Goal: Transaction & Acquisition: Purchase product/service

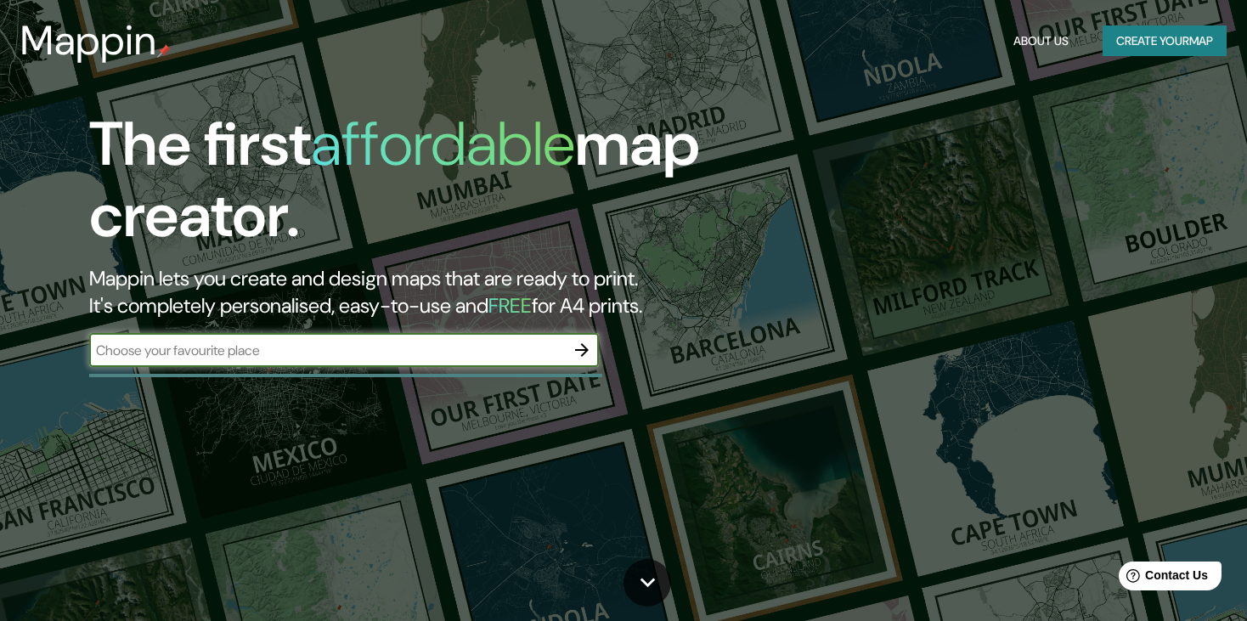
click at [393, 357] on input "text" at bounding box center [327, 351] width 476 height 20
type input "[GEOGRAPHIC_DATA]"
drag, startPoint x: 537, startPoint y: 325, endPoint x: 564, endPoint y: 334, distance: 28.5
click at [539, 325] on div "The first affordable map creator. Mappin lets you create and design maps that a…" at bounding box center [401, 246] width 748 height 275
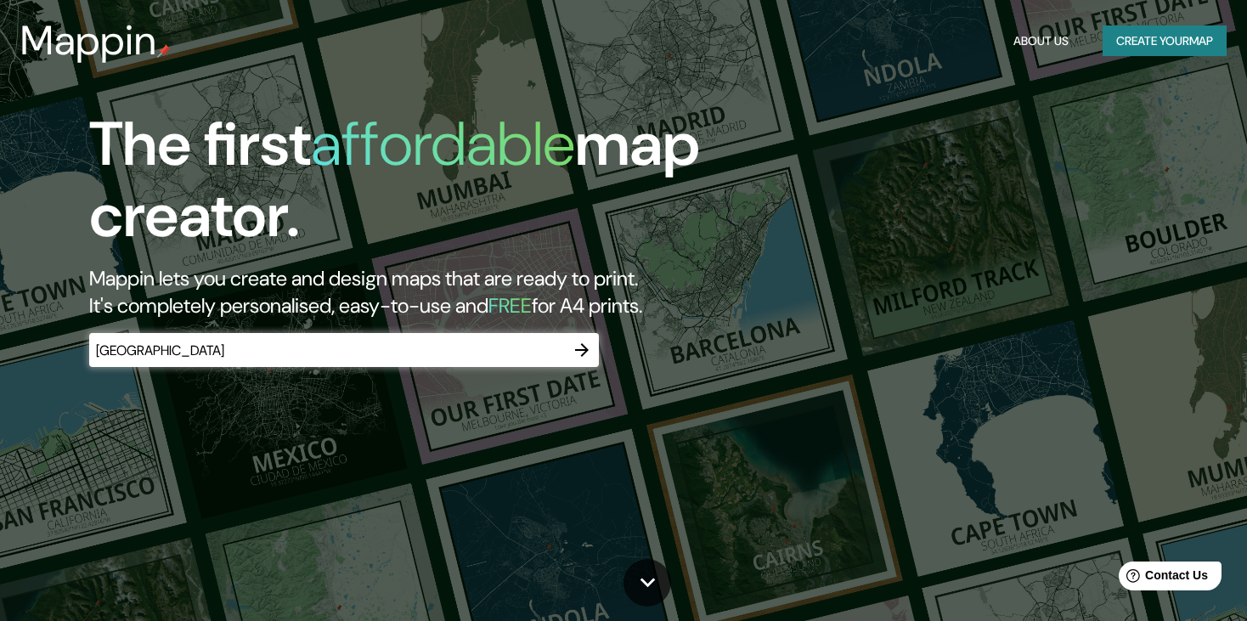
click at [579, 349] on icon "button" at bounding box center [582, 350] width 14 height 14
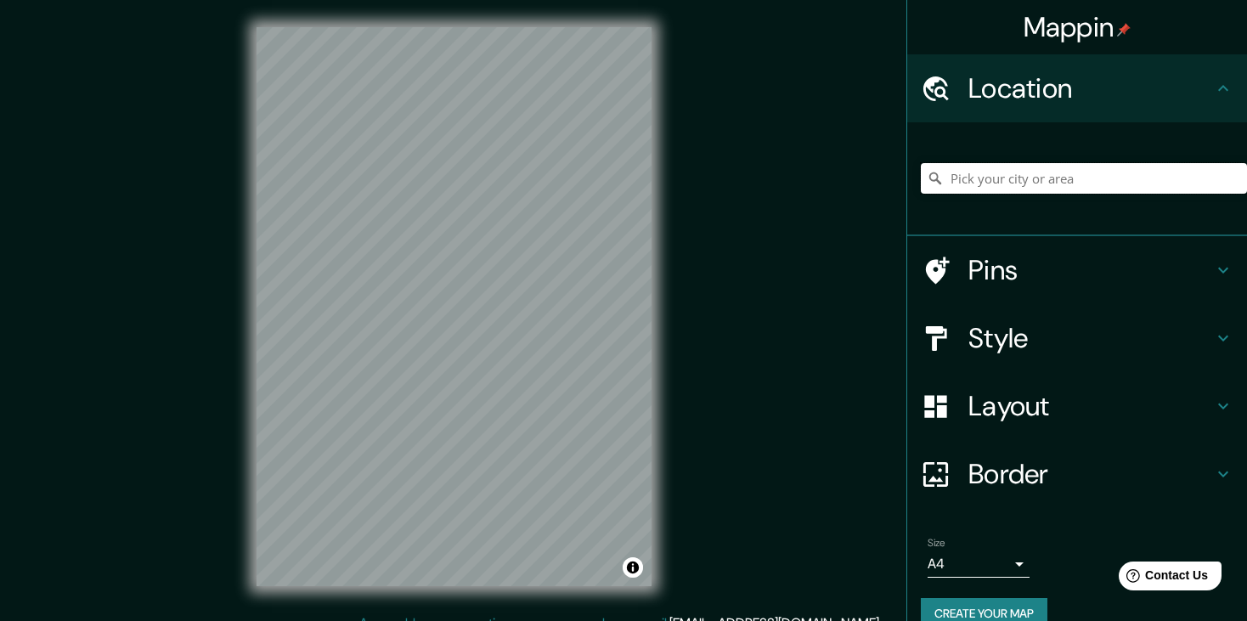
click at [1025, 178] on input "Pick your city or area" at bounding box center [1084, 178] width 326 height 31
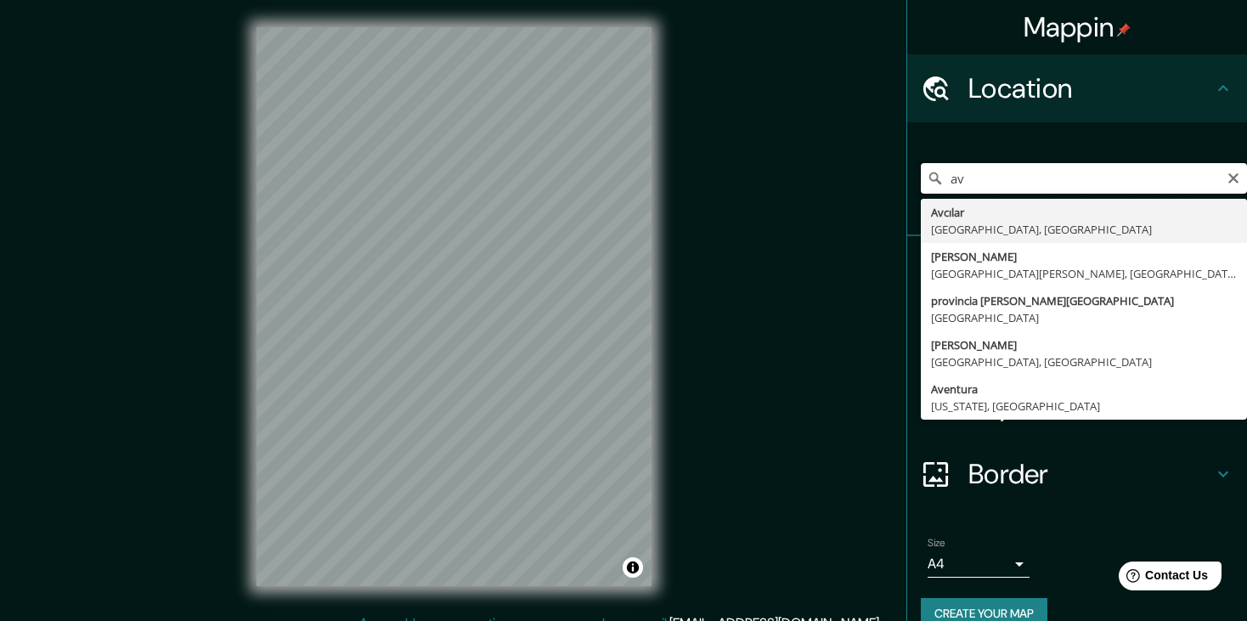
click at [1001, 192] on input "av" at bounding box center [1084, 178] width 326 height 31
click at [991, 189] on input "av" at bounding box center [1084, 178] width 326 height 31
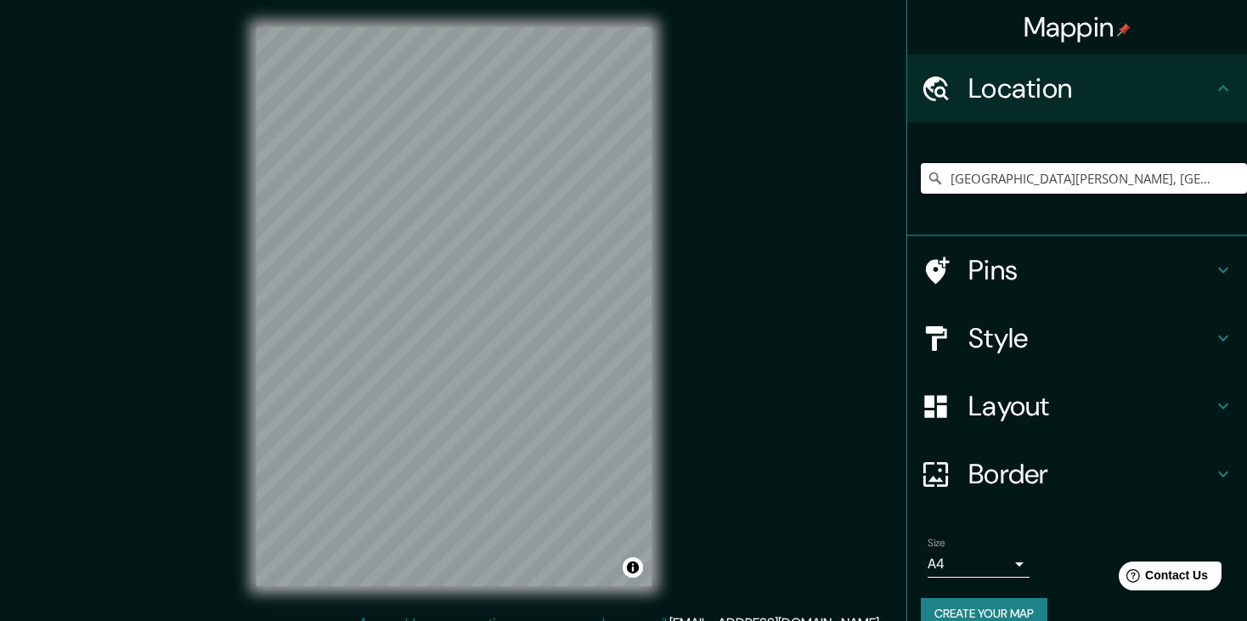
type input "[GEOGRAPHIC_DATA][PERSON_NAME], [GEOGRAPHIC_DATA], [GEOGRAPHIC_DATA], [GEOGRAPH…"
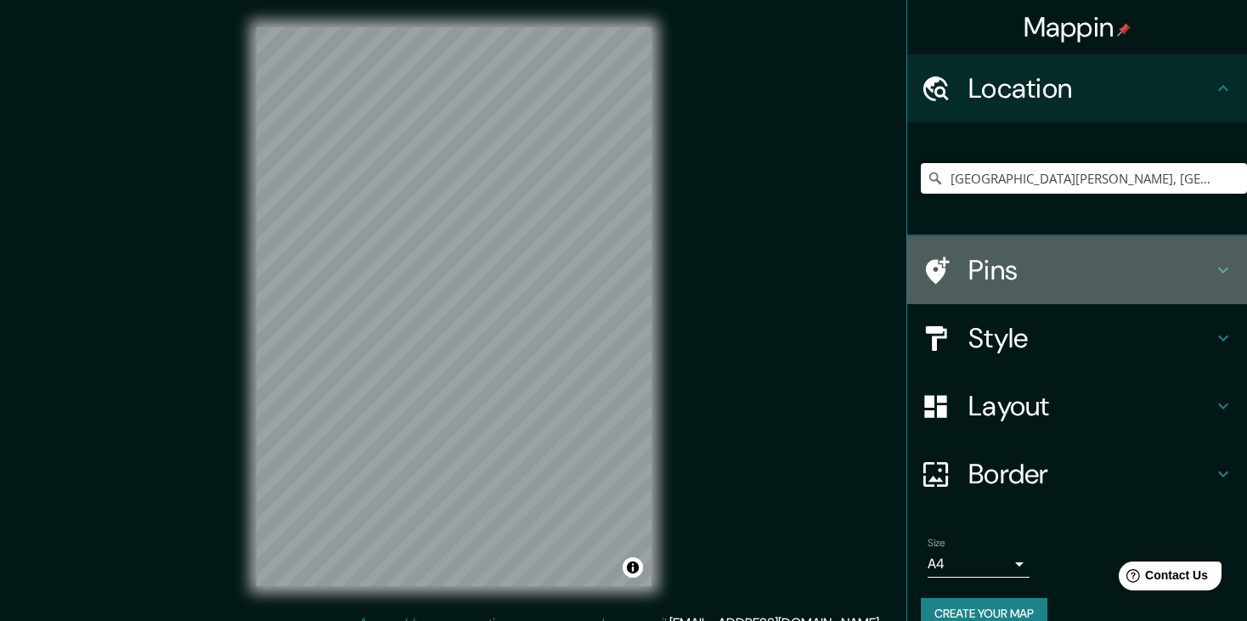
click at [1046, 295] on div "Pins" at bounding box center [1077, 270] width 340 height 68
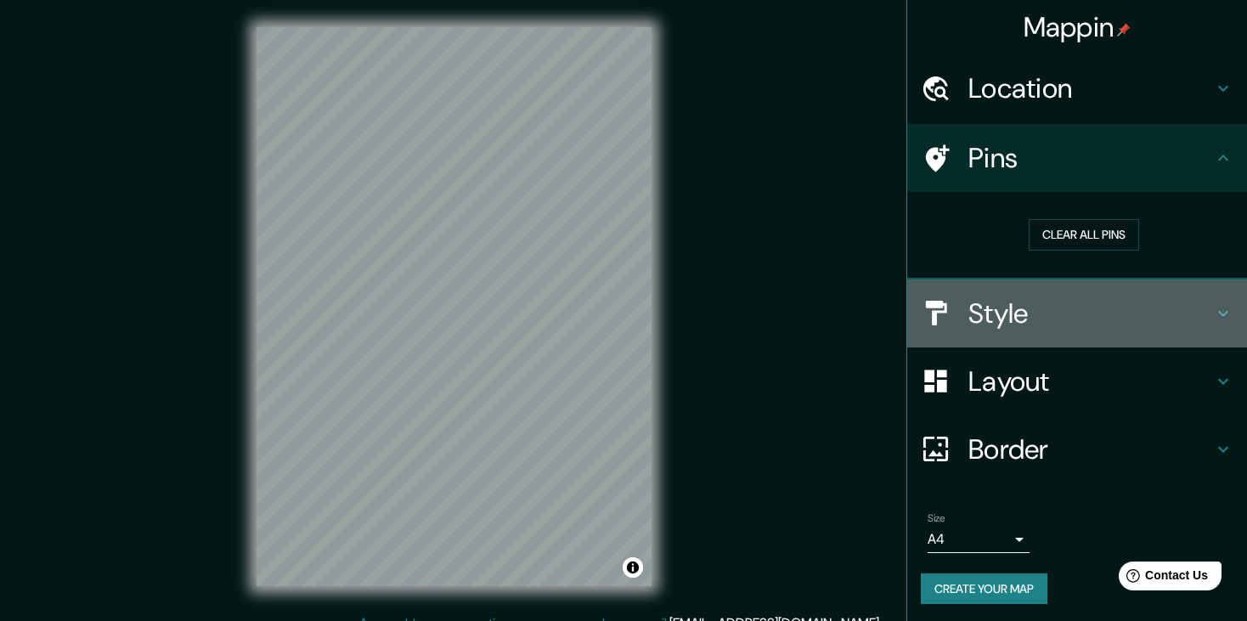
click at [1046, 296] on h4 "Style" at bounding box center [1090, 313] width 245 height 34
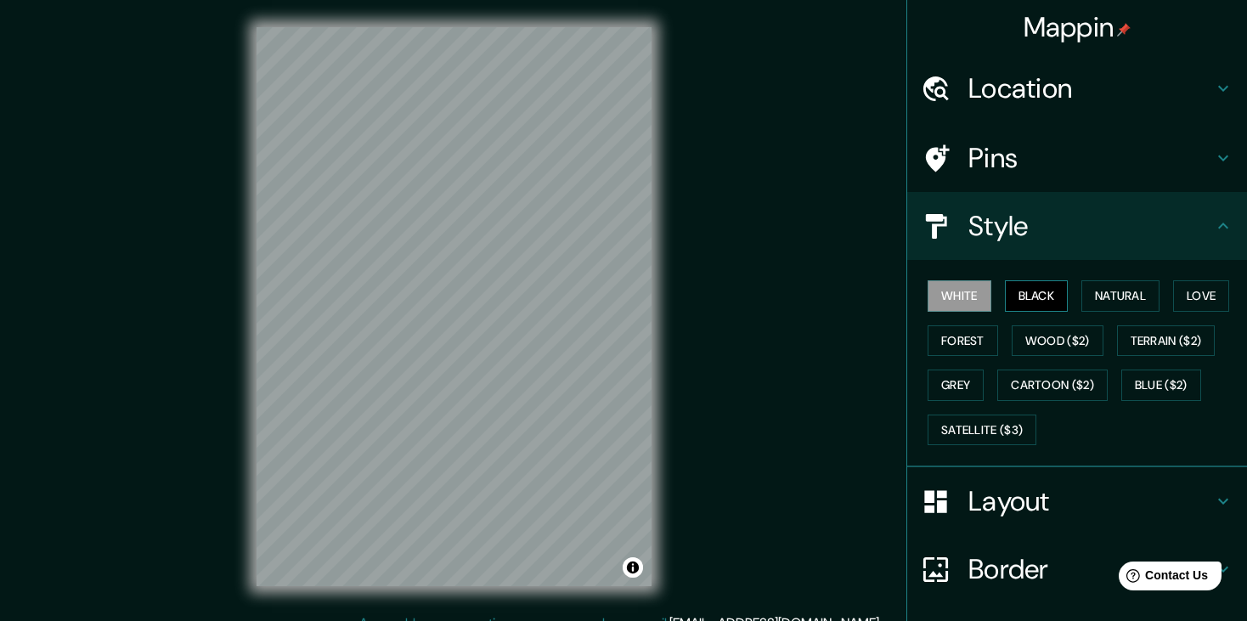
click at [1044, 305] on button "Black" at bounding box center [1037, 295] width 64 height 31
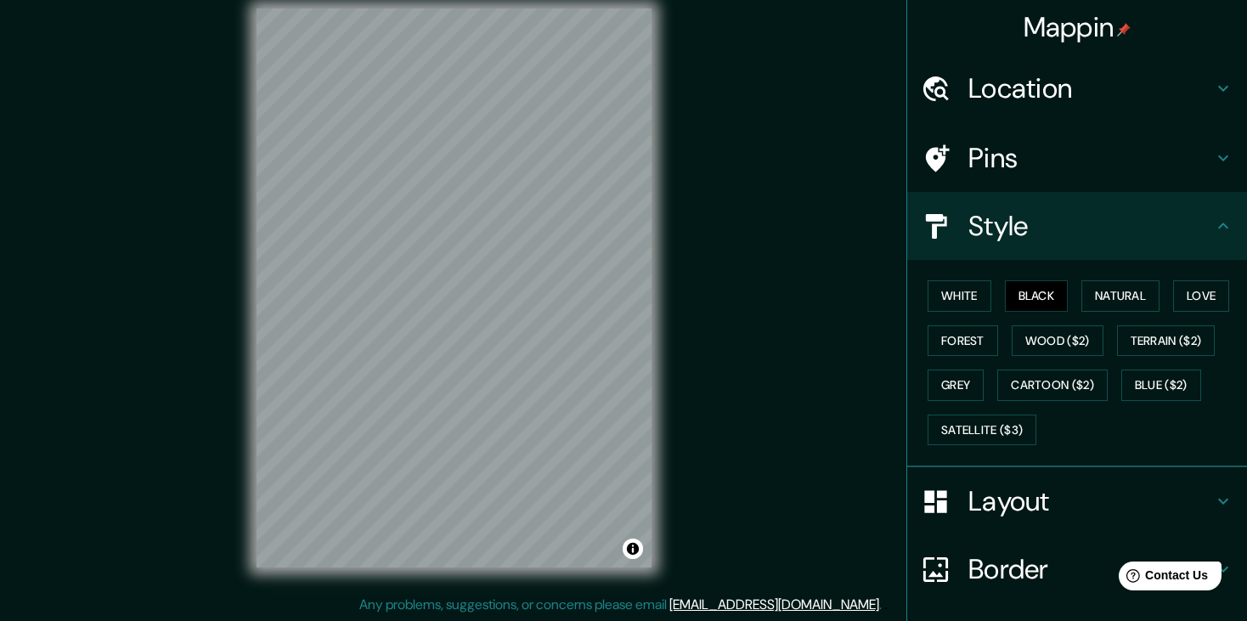
scroll to position [20, 0]
click at [1101, 302] on button "Natural" at bounding box center [1120, 295] width 78 height 31
click at [1174, 291] on button "Love" at bounding box center [1201, 295] width 56 height 31
click at [937, 353] on button "Forest" at bounding box center [962, 340] width 70 height 31
click at [1046, 340] on button "Wood ($2)" at bounding box center [1058, 340] width 92 height 31
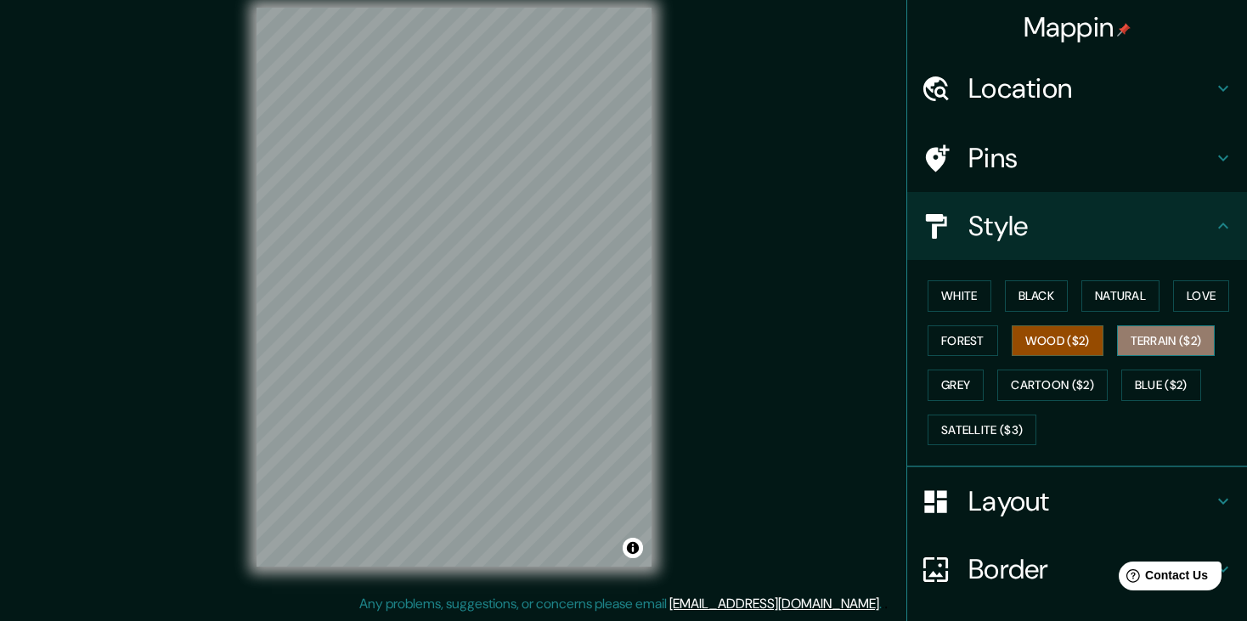
click at [1126, 336] on button "Terrain ($2)" at bounding box center [1166, 340] width 99 height 31
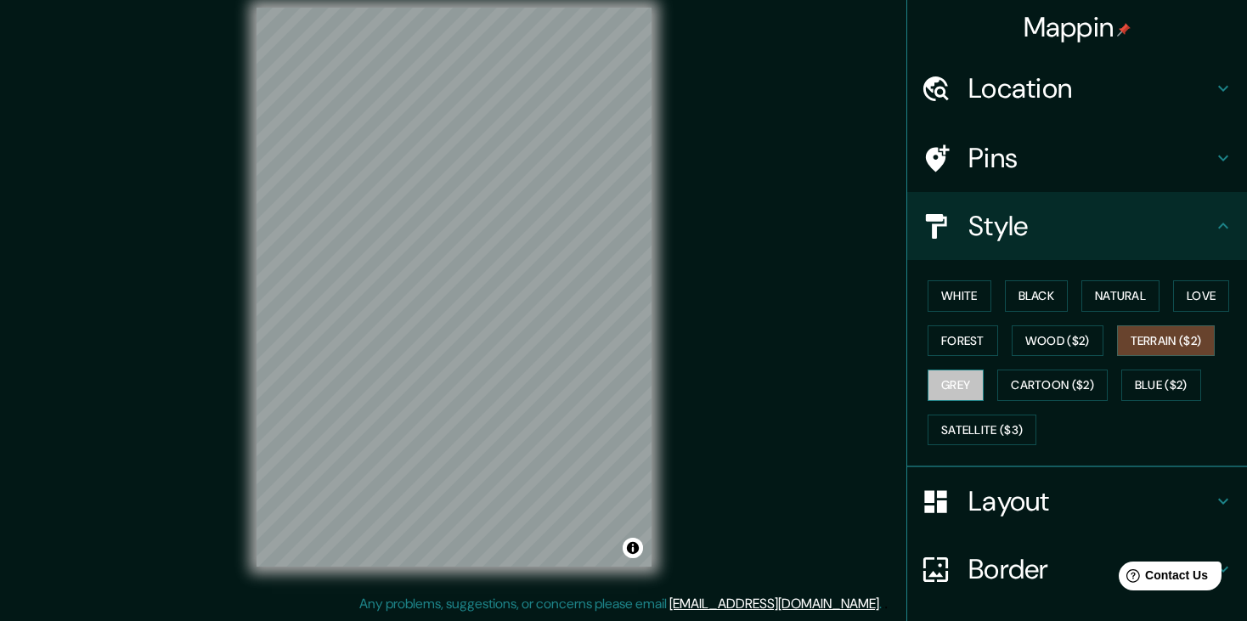
click at [947, 393] on button "Grey" at bounding box center [955, 384] width 56 height 31
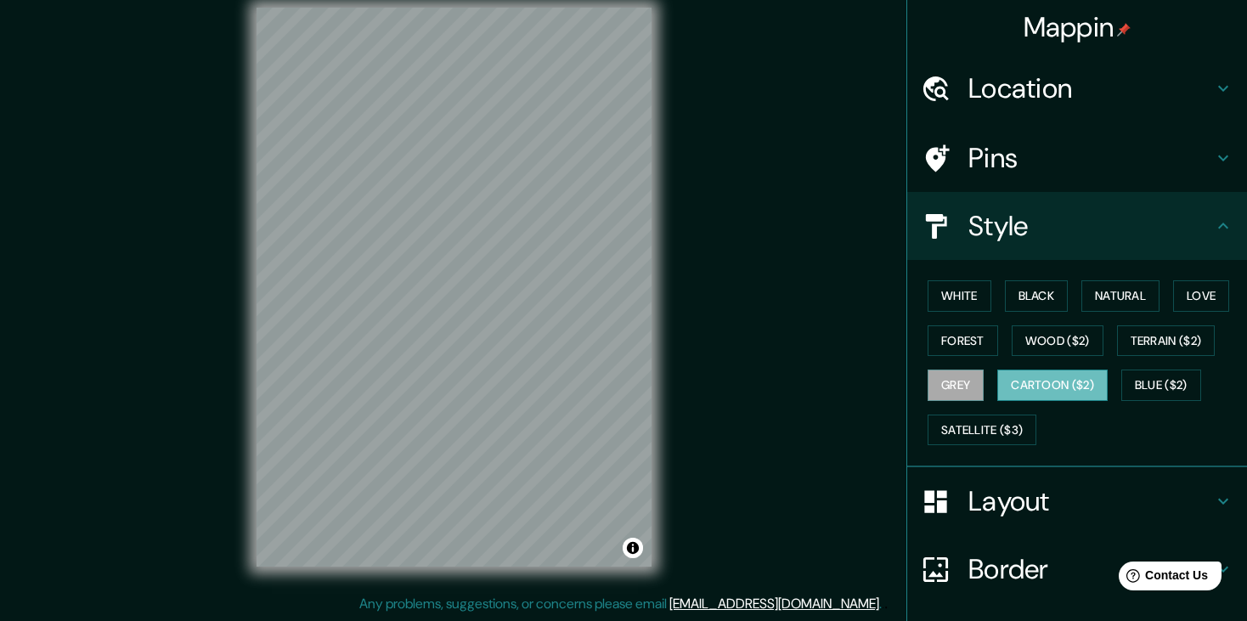
click at [1031, 384] on button "Cartoon ($2)" at bounding box center [1052, 384] width 110 height 31
click at [1126, 389] on button "Blue ($2)" at bounding box center [1161, 384] width 80 height 31
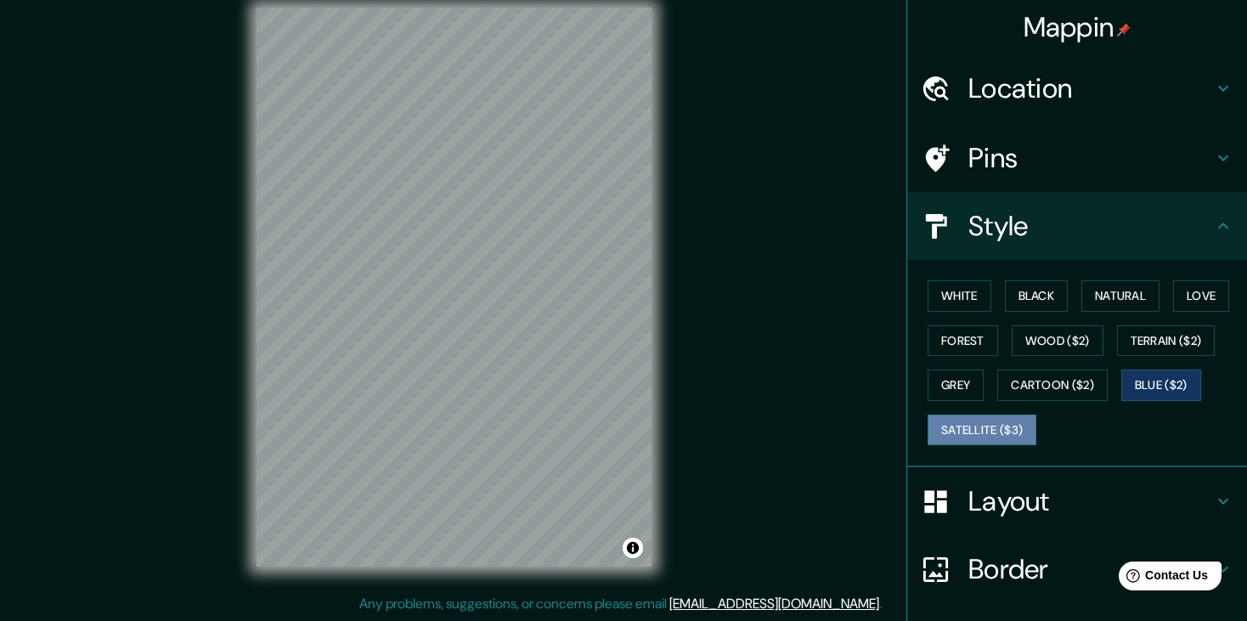
click at [944, 435] on button "Satellite ($3)" at bounding box center [981, 429] width 109 height 31
click at [959, 389] on button "Grey" at bounding box center [955, 384] width 56 height 31
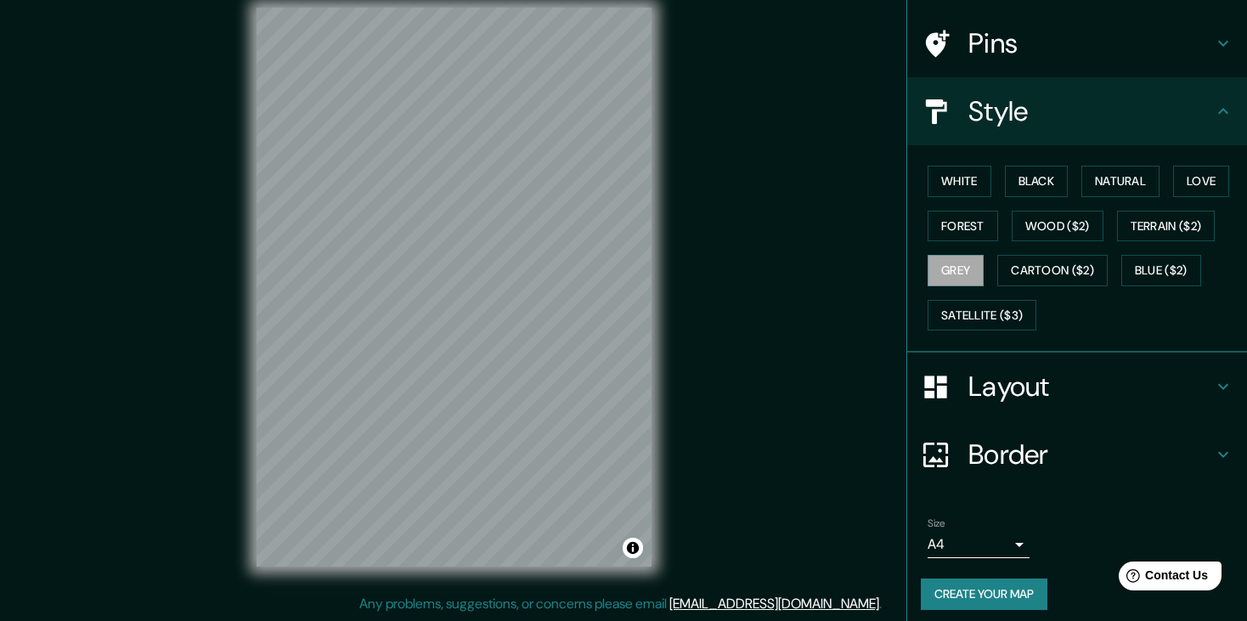
scroll to position [121, 0]
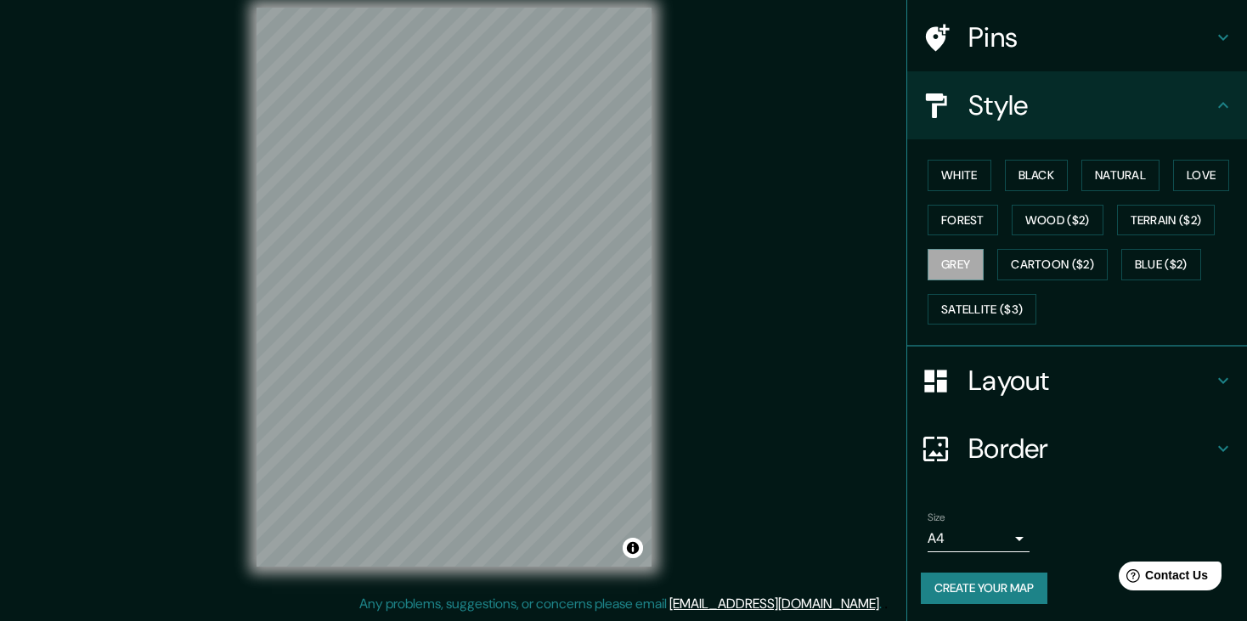
click at [995, 543] on body "Mappin Location [GEOGRAPHIC_DATA][PERSON_NAME], [GEOGRAPHIC_DATA], [GEOGRAPHIC_…" at bounding box center [623, 290] width 1247 height 621
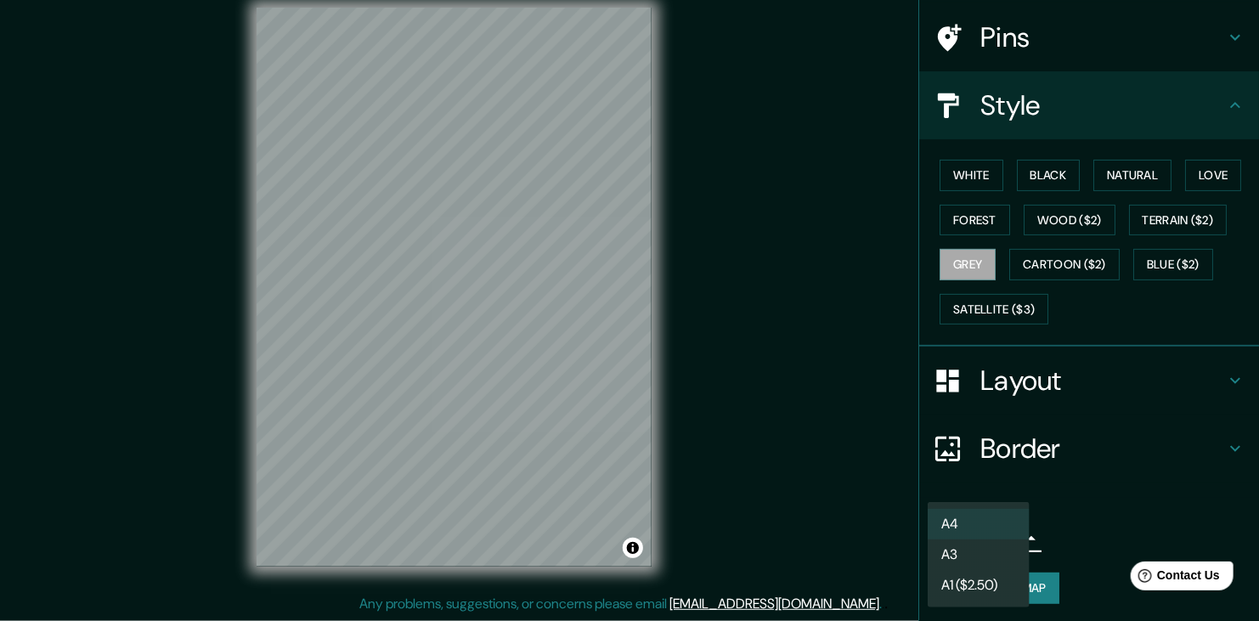
click at [980, 555] on li "A3" at bounding box center [978, 554] width 102 height 31
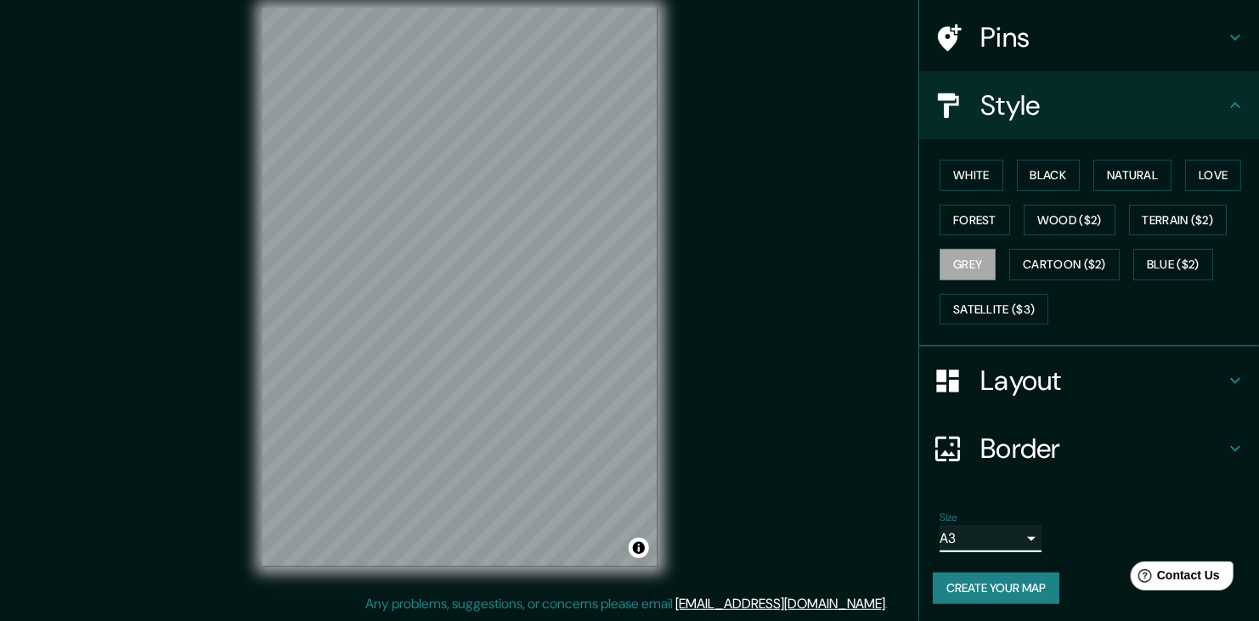
type input "a4"
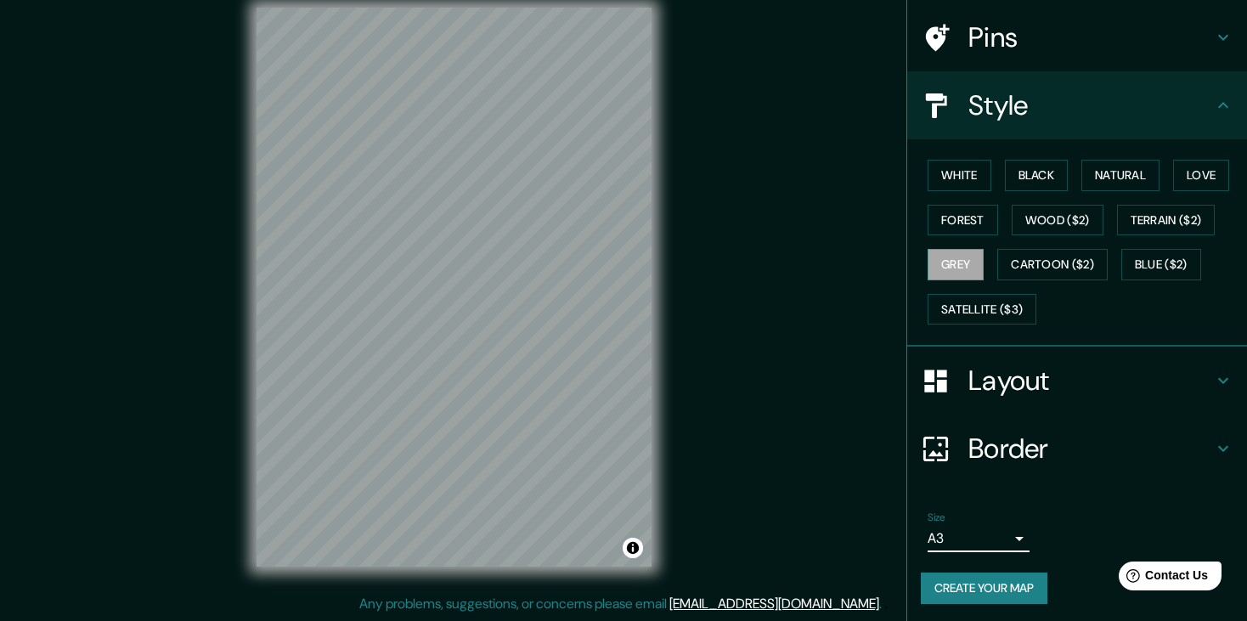
click at [987, 594] on button "Create your map" at bounding box center [984, 587] width 127 height 31
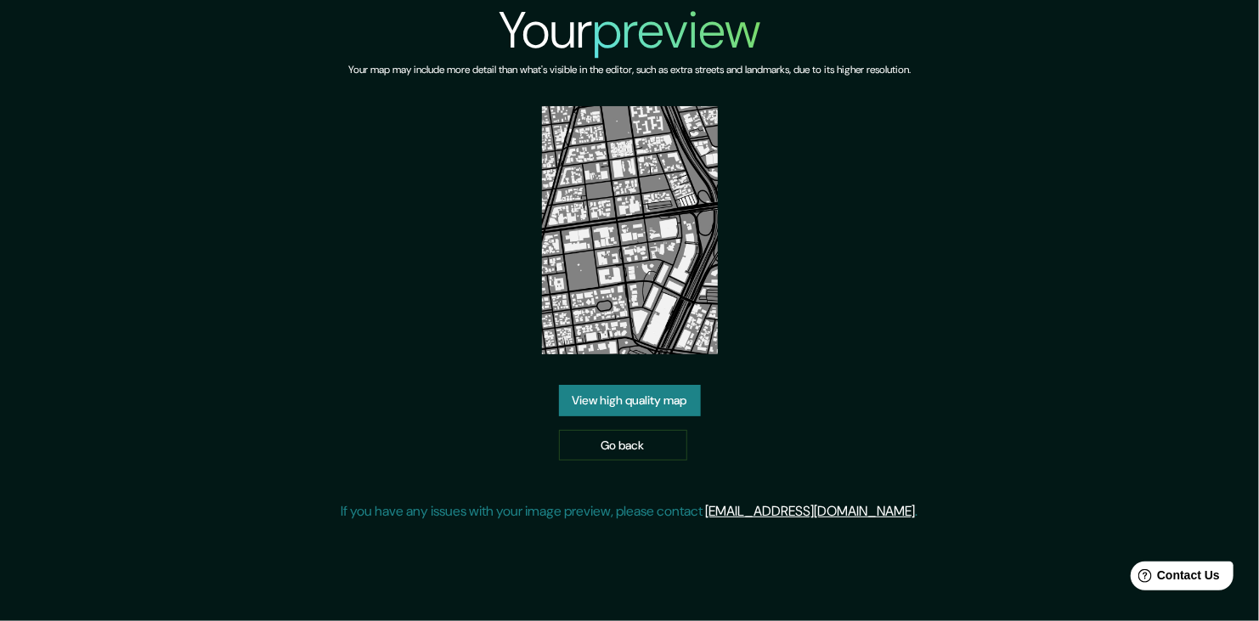
click at [624, 275] on img at bounding box center [630, 230] width 176 height 248
click at [647, 404] on link "View high quality map" at bounding box center [630, 400] width 142 height 31
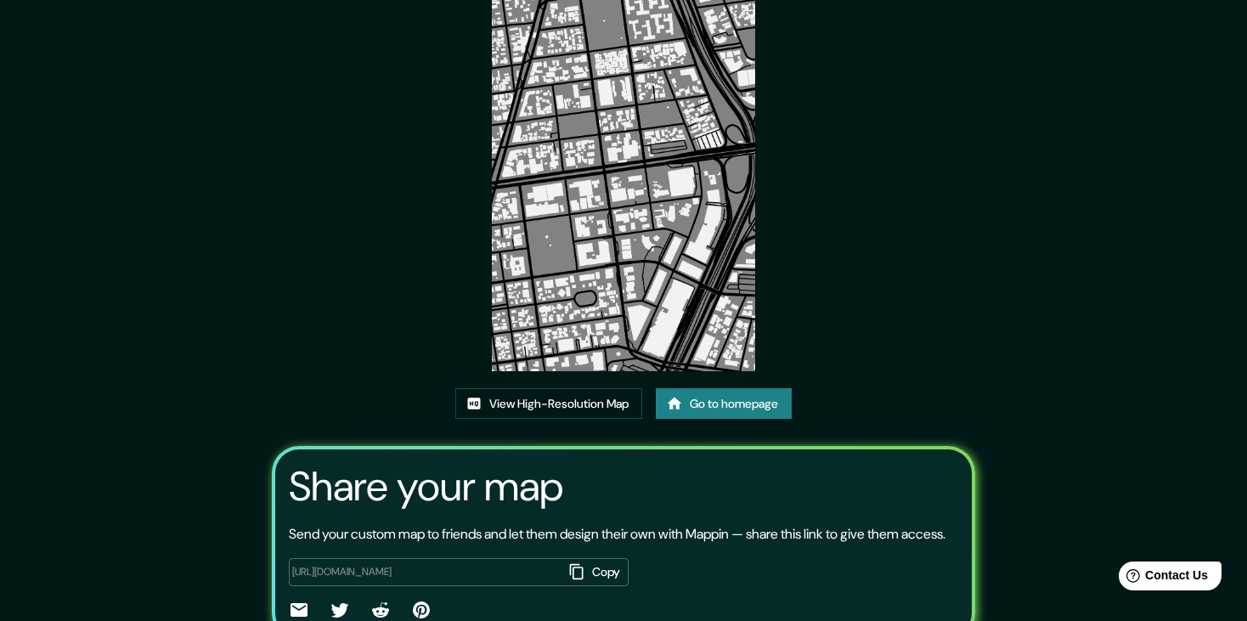
scroll to position [70, 0]
